Goal: Task Accomplishment & Management: Manage account settings

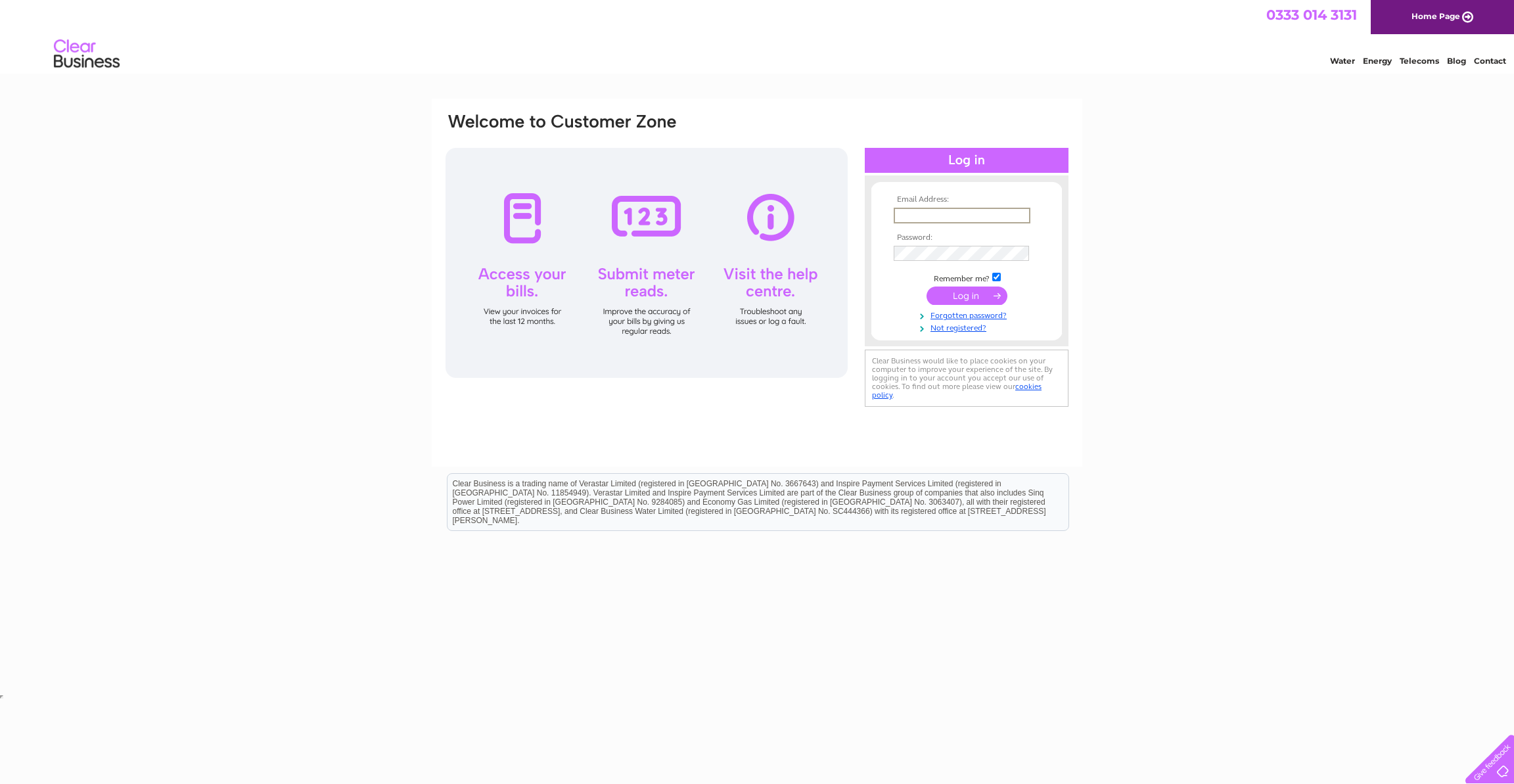
type input "[EMAIL_ADDRESS][DOMAIN_NAME]"
click at [975, 295] on input "submit" at bounding box center [966, 294] width 81 height 19
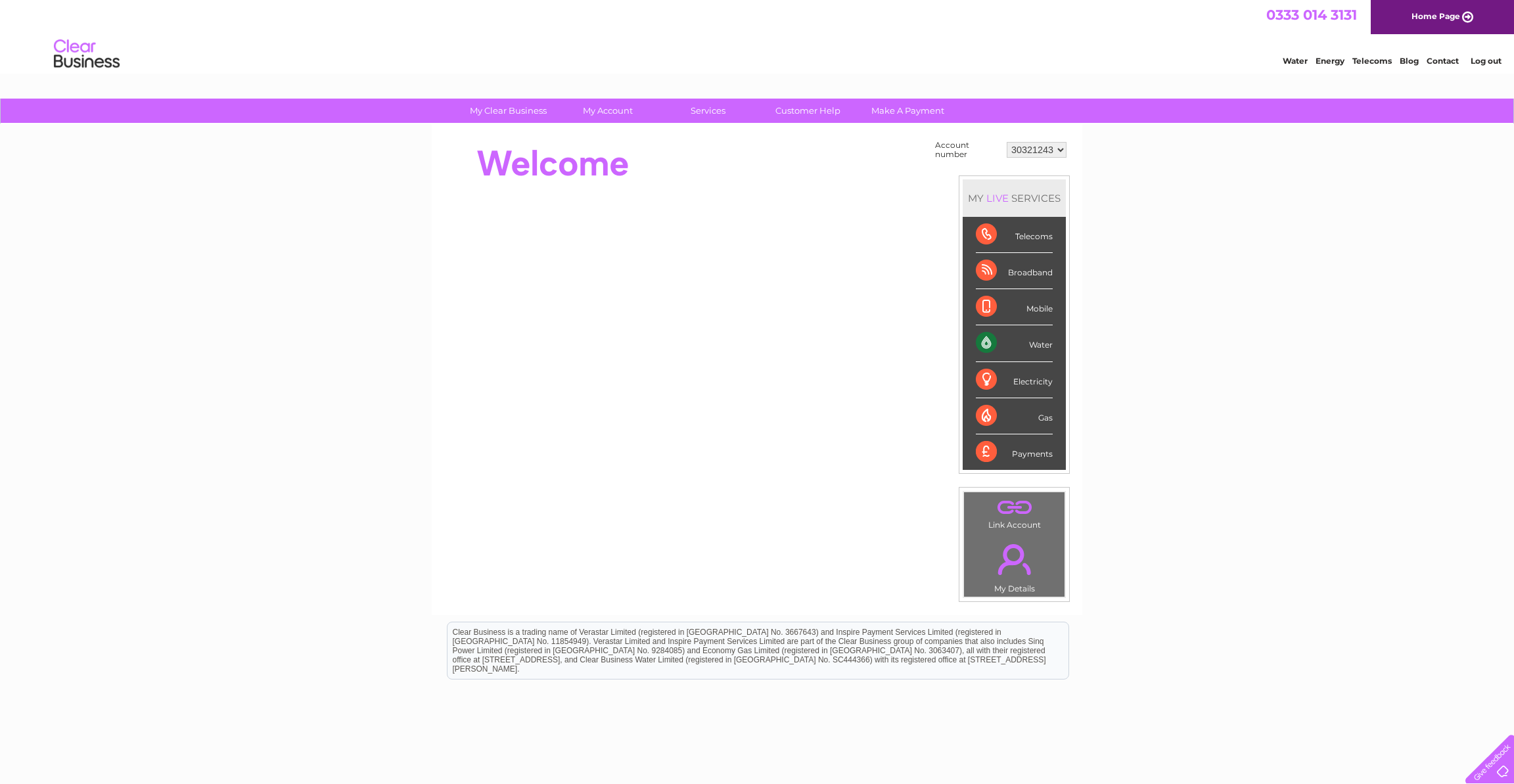
click at [984, 339] on div "Water" at bounding box center [1014, 343] width 77 height 36
click at [1041, 337] on div "Water" at bounding box center [1014, 343] width 77 height 36
click at [1038, 343] on div "Water" at bounding box center [1014, 343] width 77 height 36
click at [983, 342] on div "Water" at bounding box center [1014, 343] width 77 height 36
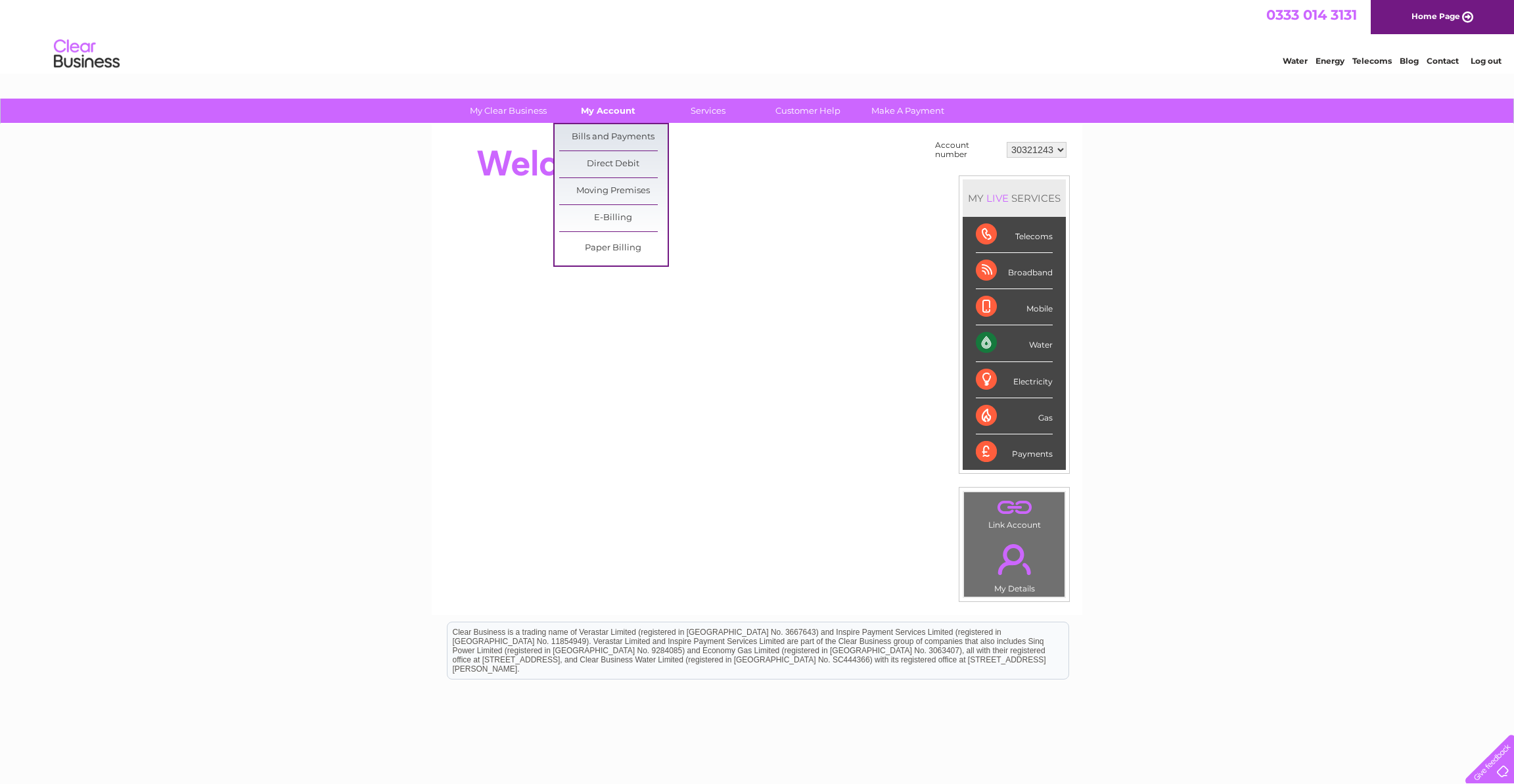
click at [615, 112] on link "My Account" at bounding box center [608, 110] width 109 height 25
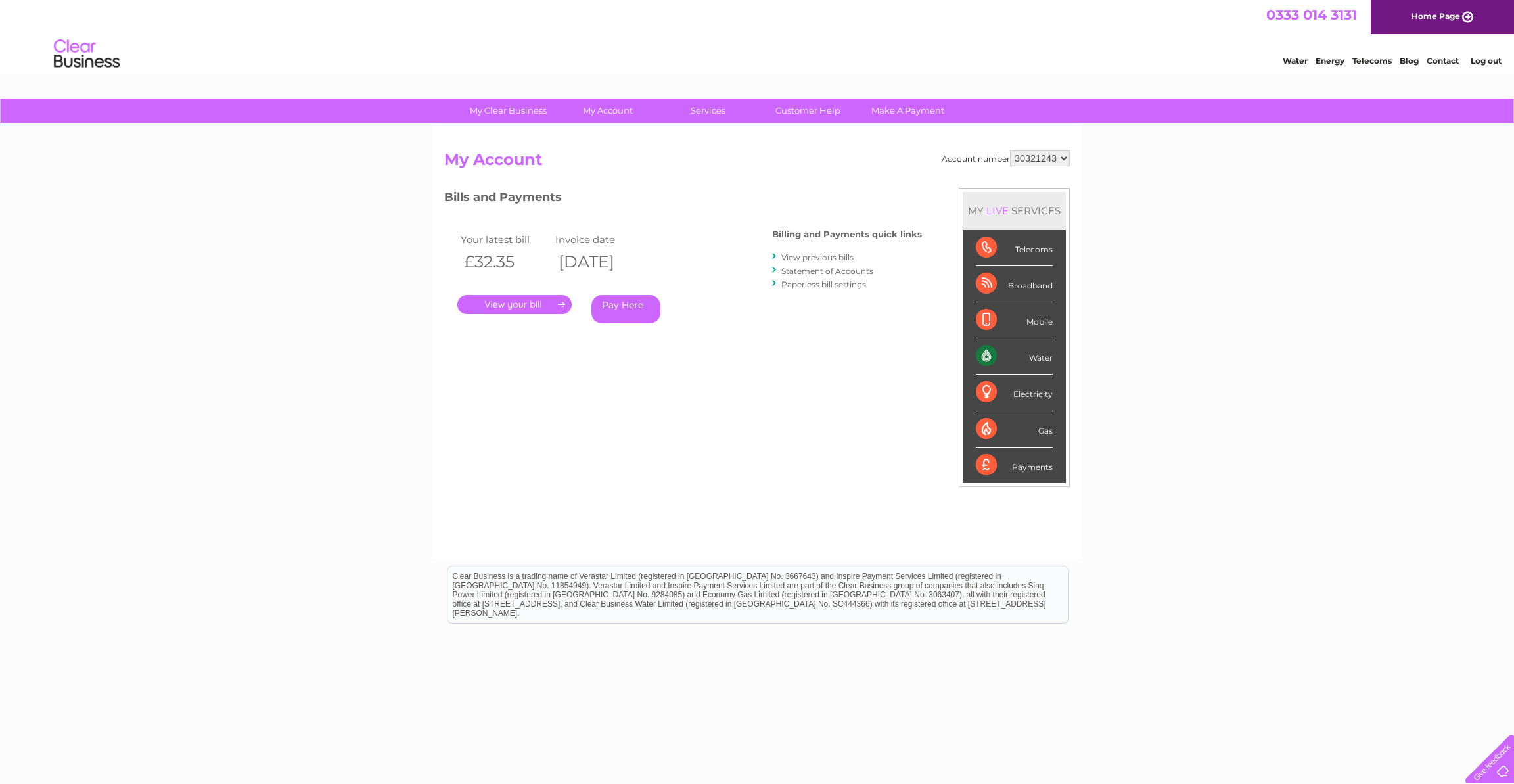
click at [834, 259] on link "View previous bills" at bounding box center [817, 258] width 72 height 10
click at [826, 255] on link "View previous bills" at bounding box center [817, 258] width 72 height 10
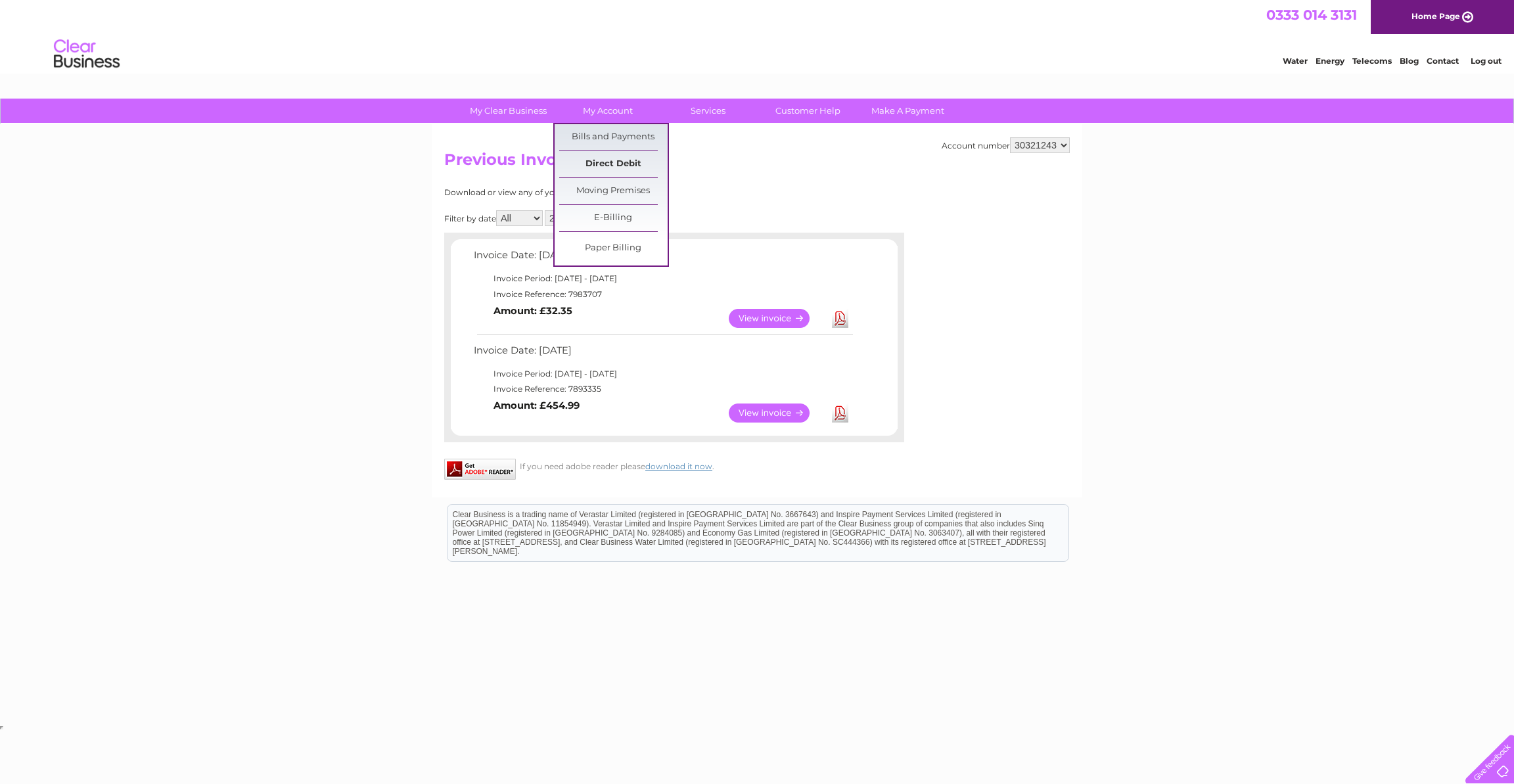
click at [587, 159] on link "Direct Debit" at bounding box center [614, 164] width 109 height 26
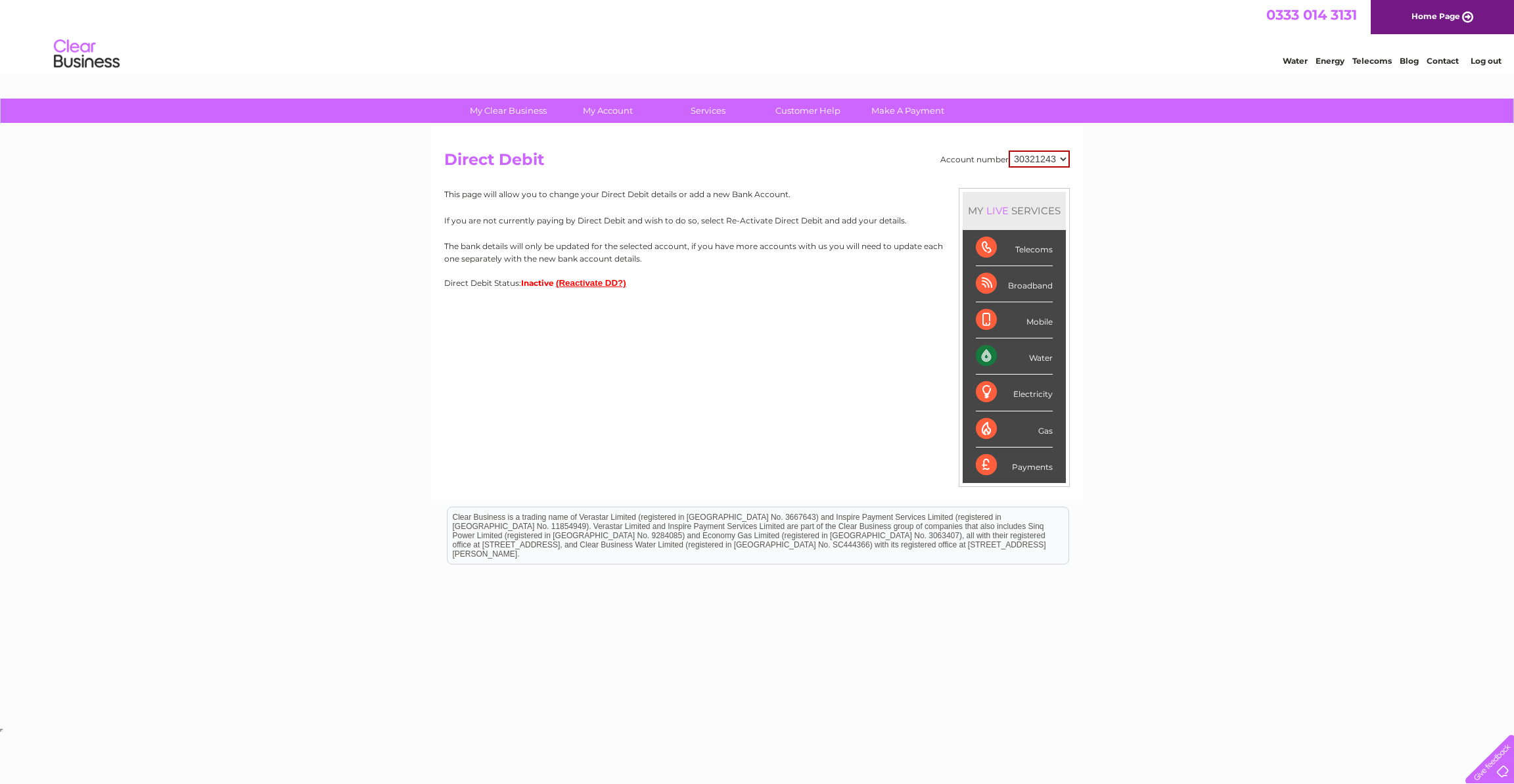
click at [588, 280] on button "(Reactivate DD?)" at bounding box center [591, 283] width 70 height 10
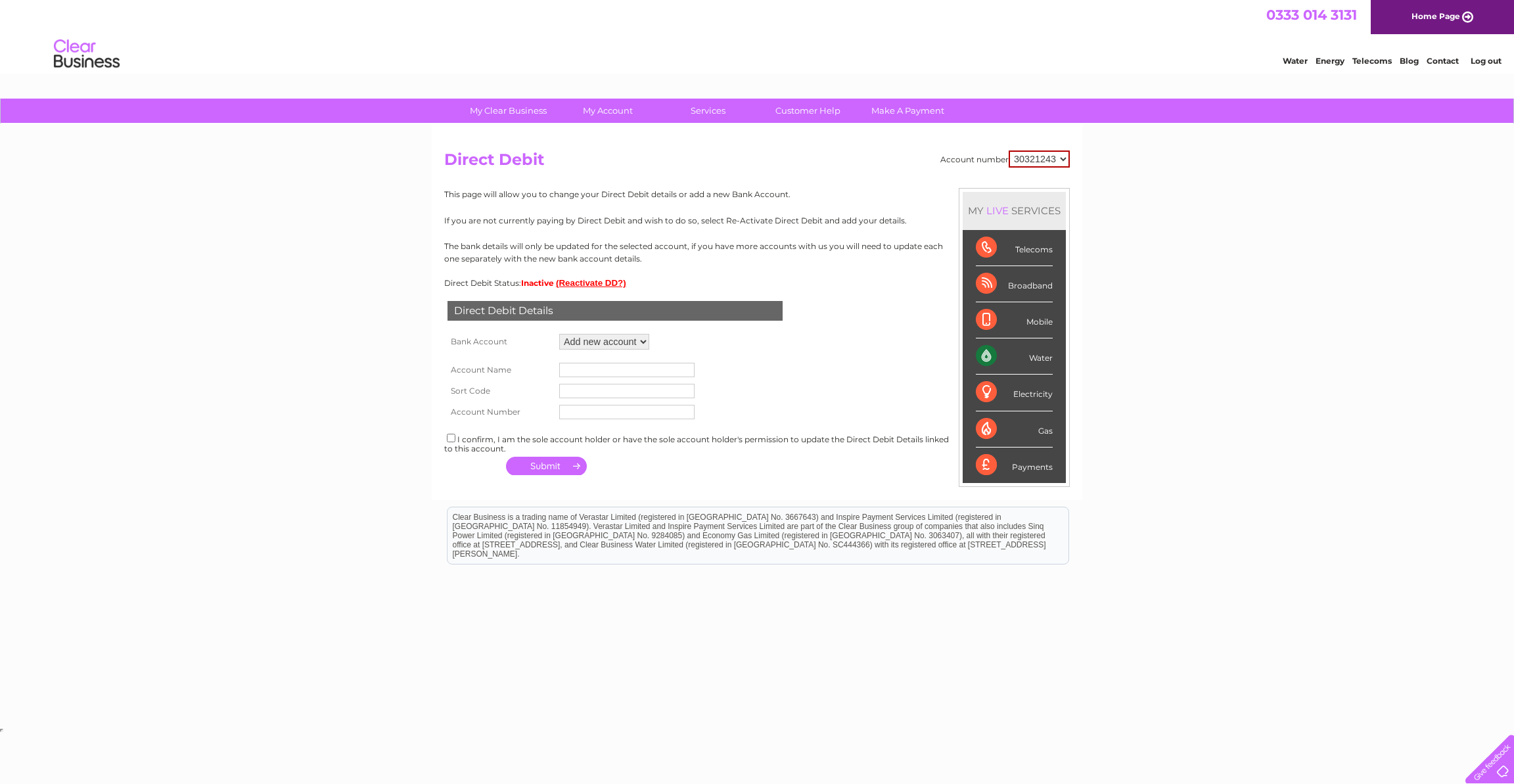
click at [622, 367] on input "text" at bounding box center [627, 370] width 136 height 14
type input "Neale Group"
type input "536124"
type input "71932127"
click at [556, 431] on div "I confirm, I am the sole account holder or have the sole account holder's permi…" at bounding box center [757, 442] width 626 height 22
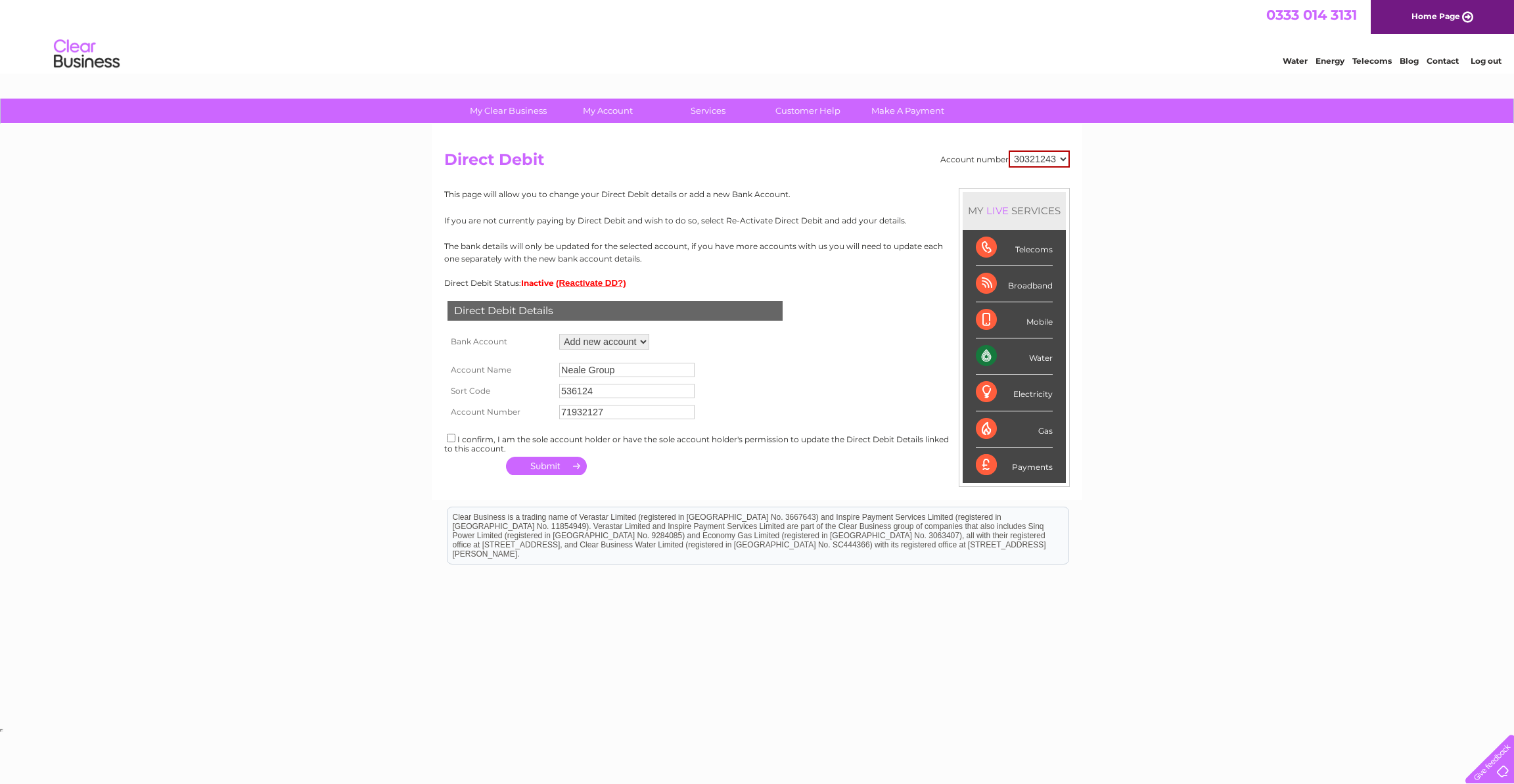
click at [491, 441] on div "I confirm, I am the sole account holder or have the sole account holder's permi…" at bounding box center [757, 442] width 626 height 22
click at [470, 438] on div "I confirm, I am the sole account holder or have the sole account holder's permi…" at bounding box center [757, 442] width 626 height 22
click at [449, 434] on input "checkbox" at bounding box center [451, 438] width 8 height 8
checkbox input "true"
click at [551, 457] on button "button" at bounding box center [546, 466] width 81 height 19
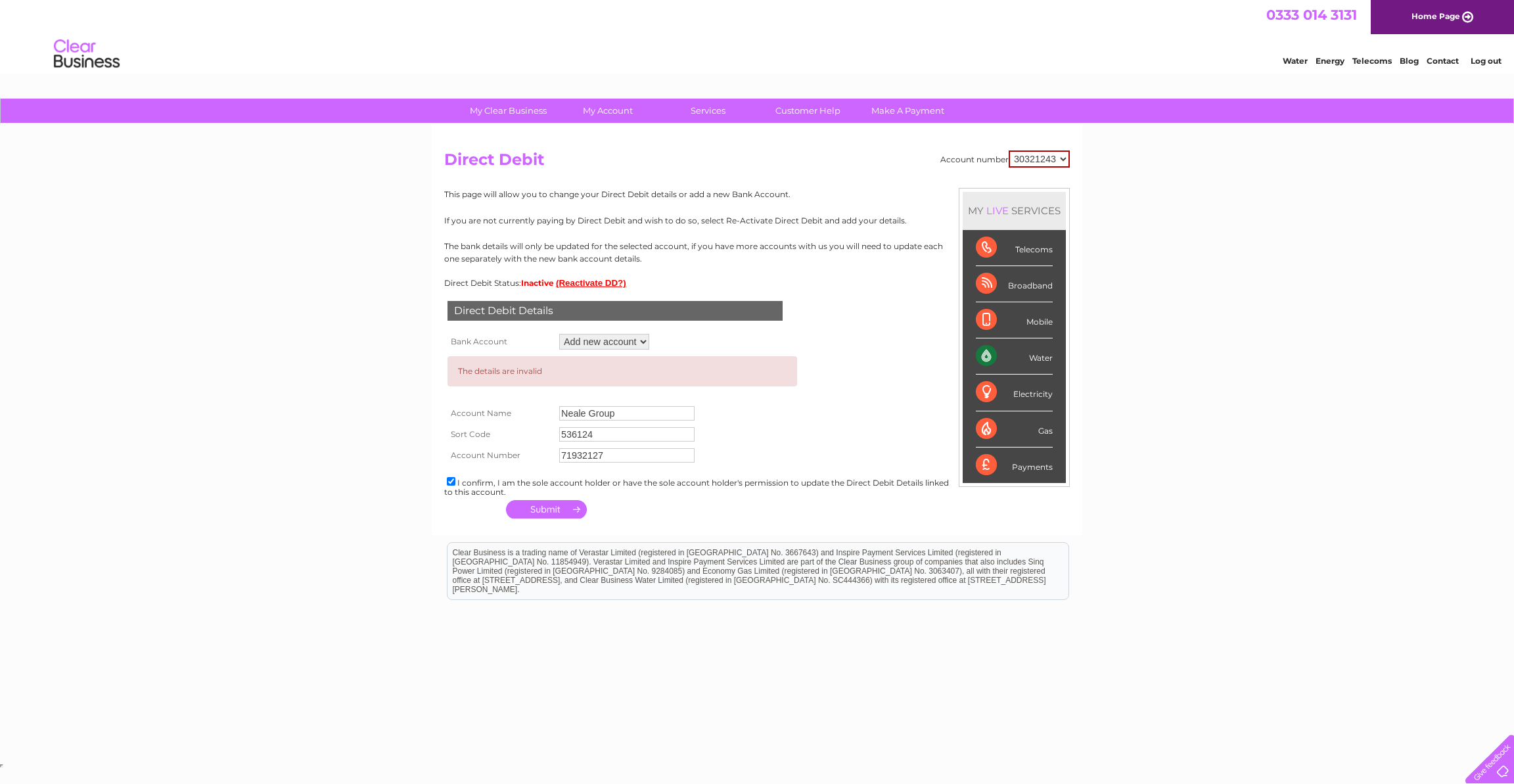
click at [648, 406] on input "Neale Group" at bounding box center [627, 413] width 136 height 14
type input "Neale Group Ltd"
click at [604, 428] on input "536124" at bounding box center [627, 434] width 136 height 14
click at [565, 507] on button "button" at bounding box center [546, 509] width 81 height 19
click at [563, 503] on button "button" at bounding box center [546, 509] width 81 height 19
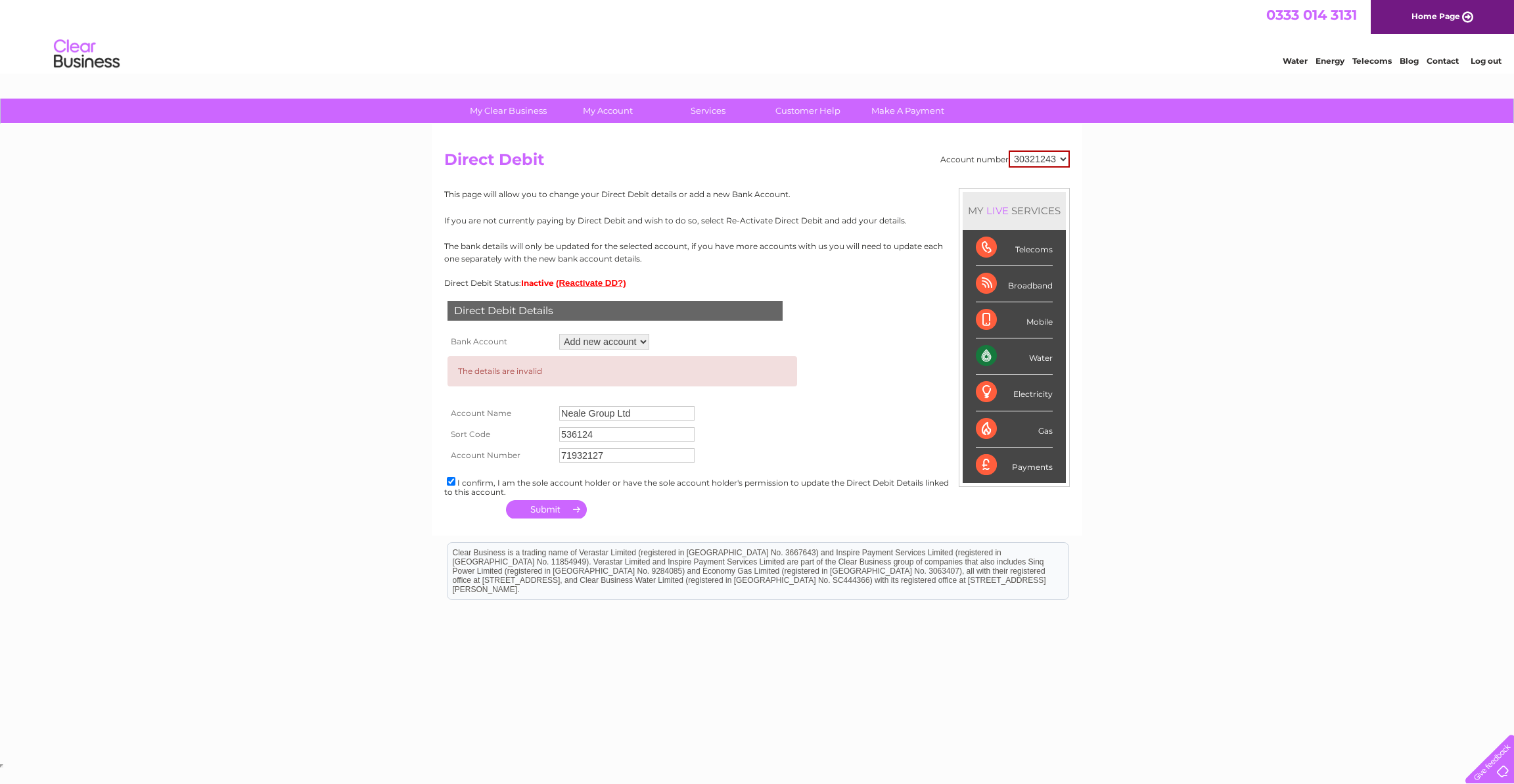
click at [571, 434] on input "536124" at bounding box center [627, 434] width 136 height 14
type input "53-61-24"
click at [570, 504] on button "button" at bounding box center [546, 509] width 81 height 19
click at [594, 105] on link "My Account" at bounding box center [608, 110] width 109 height 25
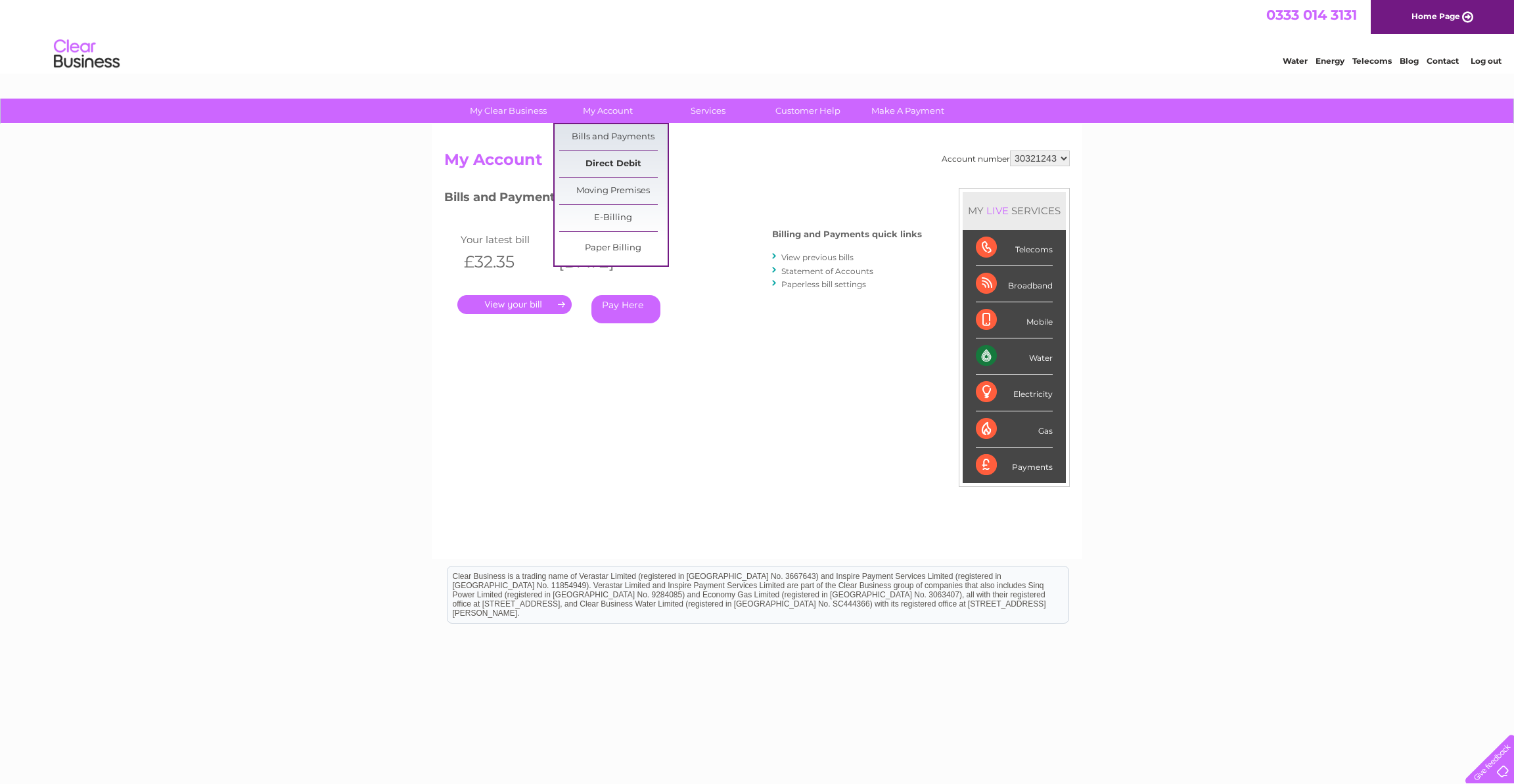
click at [630, 166] on link "Direct Debit" at bounding box center [614, 164] width 109 height 26
